Goal: Task Accomplishment & Management: Complete application form

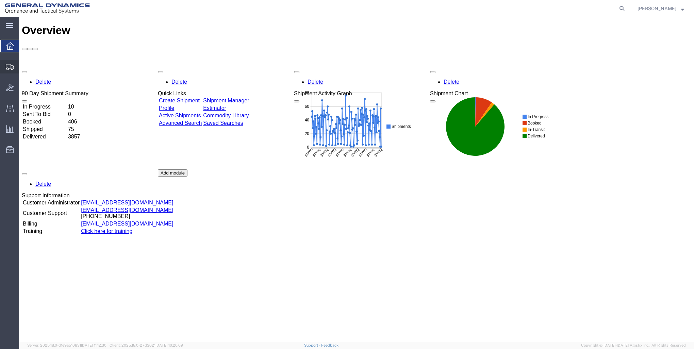
click at [0, 0] on span "Create Shipment" at bounding box center [0, 0] width 0 height 0
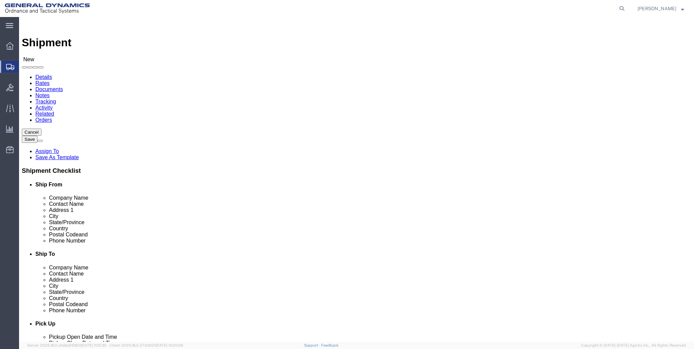
select select
select select "MYPROFILE"
select select "ME"
click input "text"
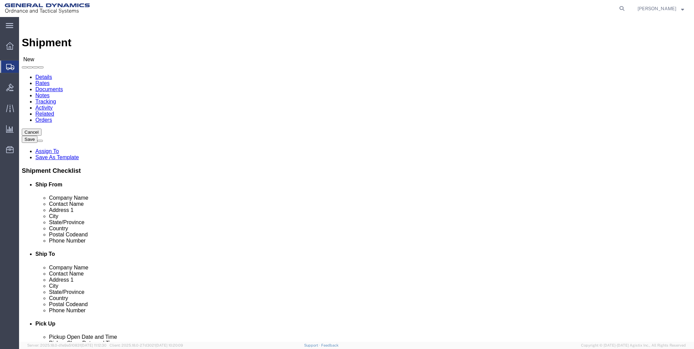
type input "DAYTON DIVISION"
type input "R"
type input "IPT DAYTON DIVISION"
type input "1025 SOUTH BROWN SCHOOL ROAD"
type input "VANDALIA"
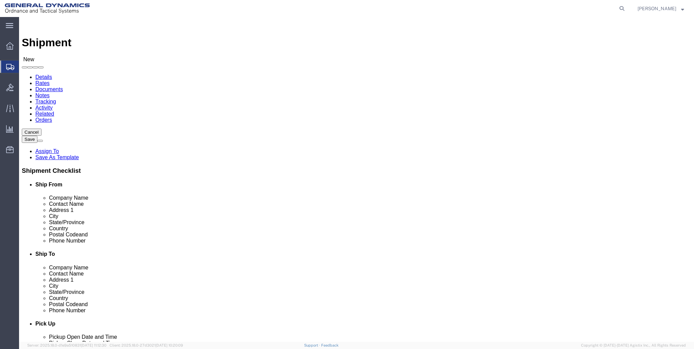
type input "O"
type input "OHI"
click input "Postal Code"
type input "45377"
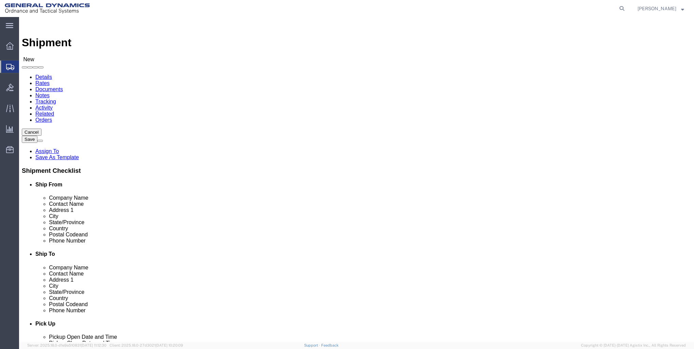
click input "text"
type input "999-999-9999"
drag, startPoint x: 370, startPoint y: 181, endPoint x: 305, endPoint y: 165, distance: 66.2
click label "Address 2"
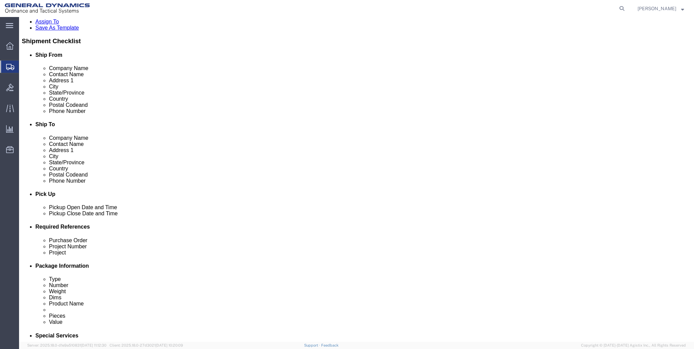
scroll to position [136, 0]
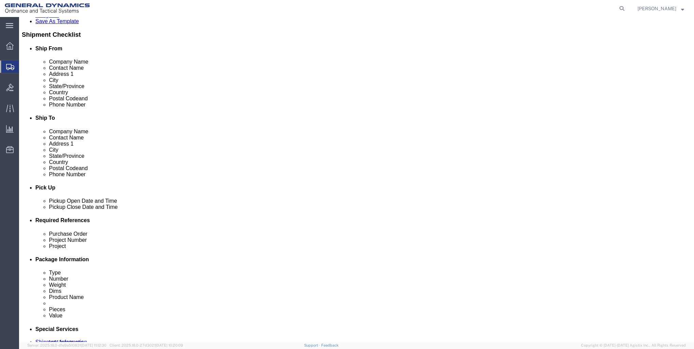
click div "Sep 10 2025 2:00 PM"
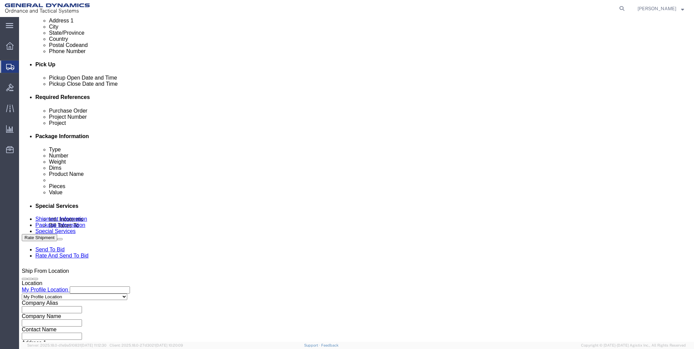
type input "7:00 PM"
click button "Apply"
drag, startPoint x: 106, startPoint y: 158, endPoint x: 105, endPoint y: 153, distance: 4.5
click input "text"
type input "21101045.3000.3002"
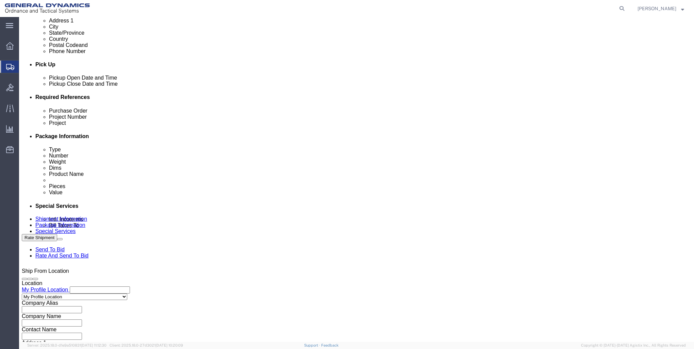
type input "28357"
type input "GTN-24-5801-020"
click div "Leg 1 Mode Select Air Less than Truckload Multi-Leg Ocean Freight Rail Small Pa…"
click button "Continue"
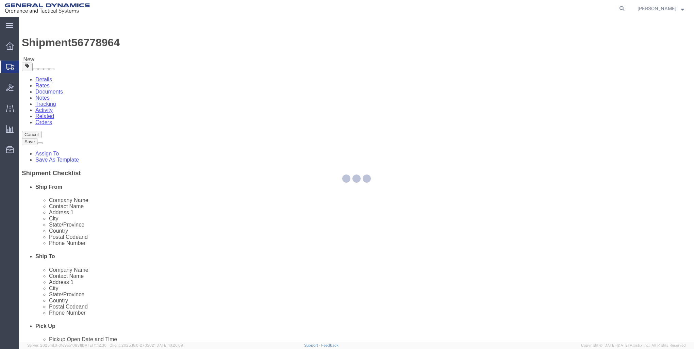
select select "CBOX"
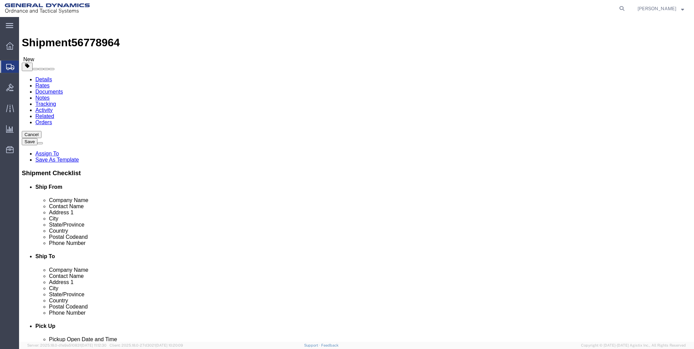
click input "text"
type input "13"
type input "9"
type input "5"
drag, startPoint x: 124, startPoint y: 160, endPoint x: 32, endPoint y: 127, distance: 97.8
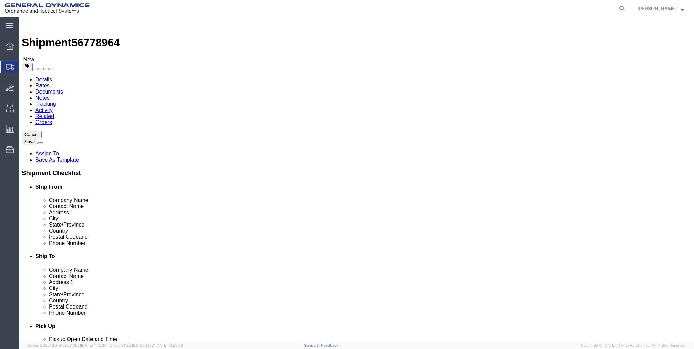
click div "Package Type Select Bale(s) Basket(s) Bolt(s) Bottle(s) Buckets Bulk Bundle(s) …"
type input "2"
click link "Add Content"
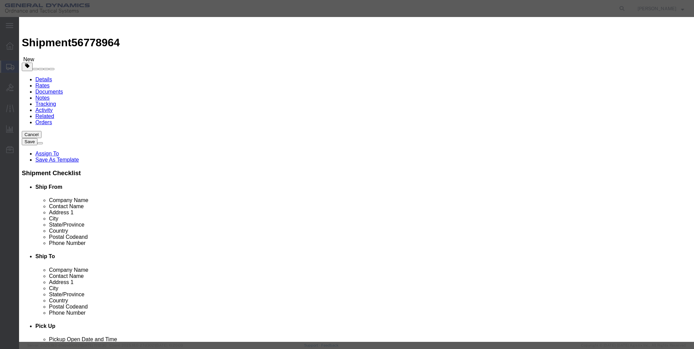
click input "text"
type input "END ASSEMBLY CHUTE"
type input "1"
select select "USD"
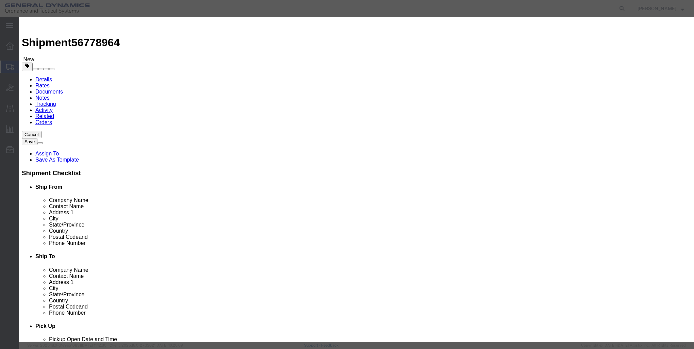
select select "250"
click button "Save & Close"
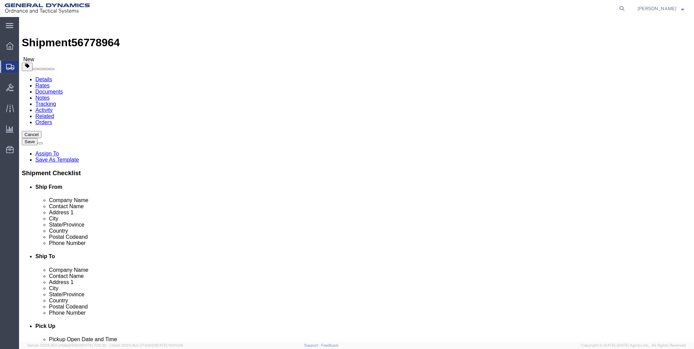
click button "Continue"
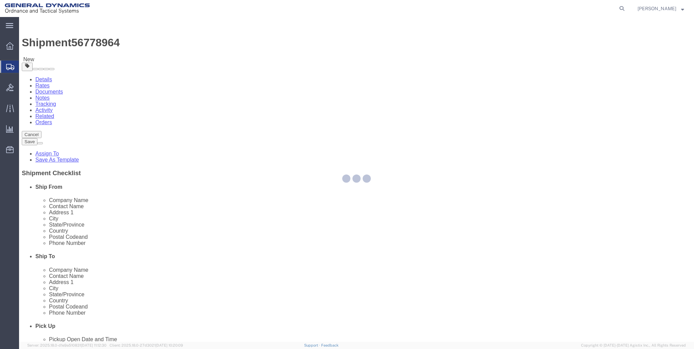
select select
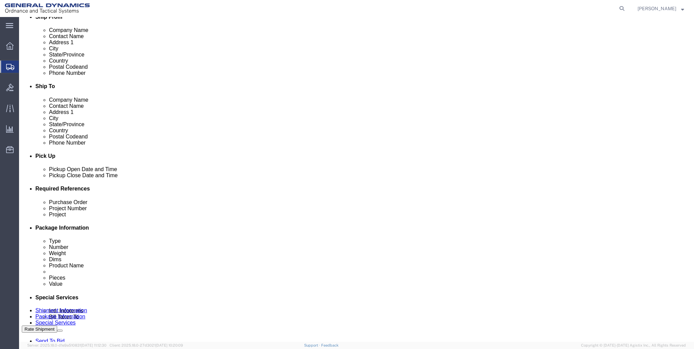
scroll to position [340, 0]
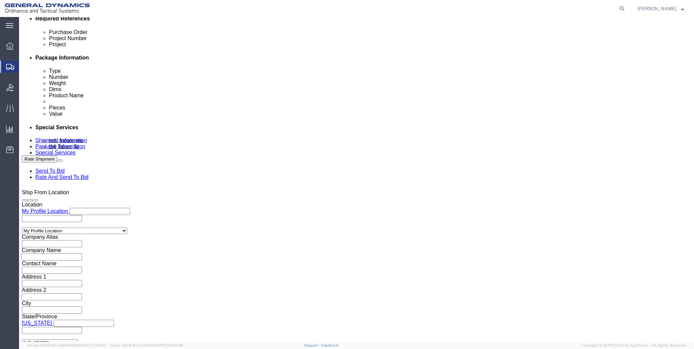
click button "Rate Shipment"
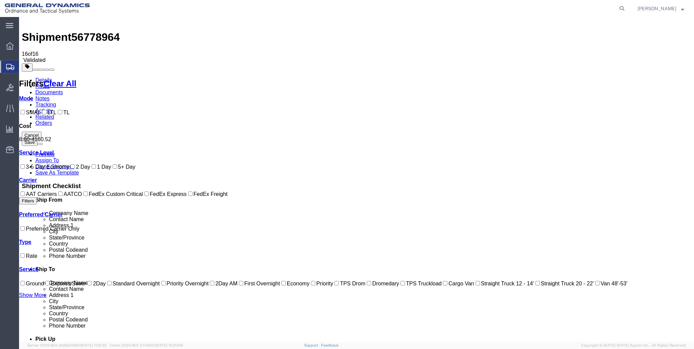
scroll to position [0, 0]
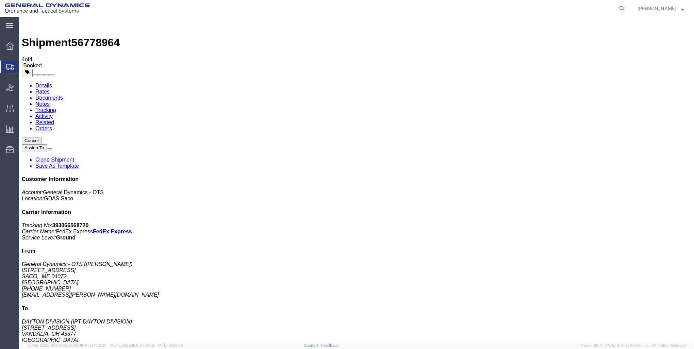
drag, startPoint x: 63, startPoint y: 131, endPoint x: 299, endPoint y: 246, distance: 263.5
